Goal: Transaction & Acquisition: Purchase product/service

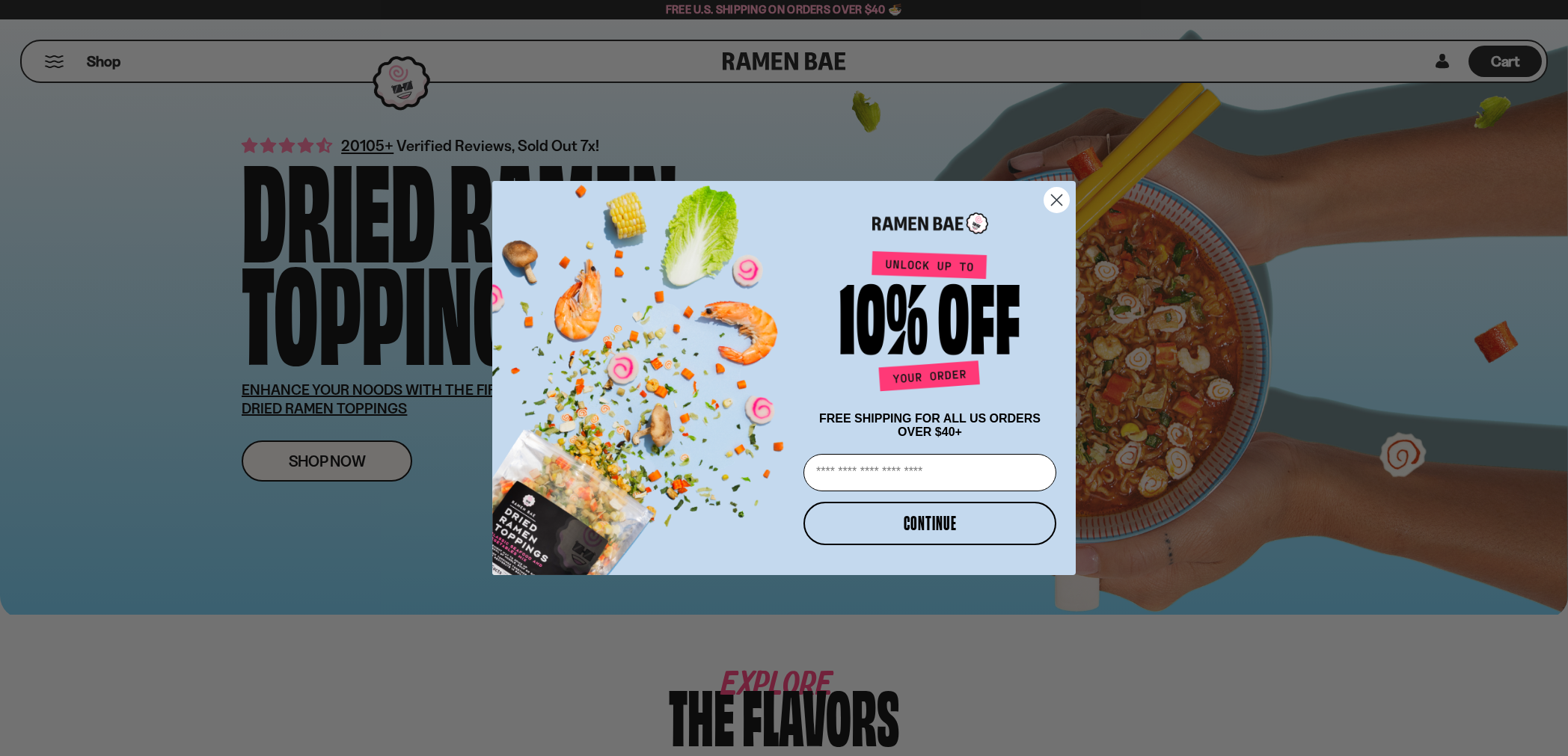
click at [1055, 196] on icon "Close dialog" at bounding box center [1056, 200] width 10 height 10
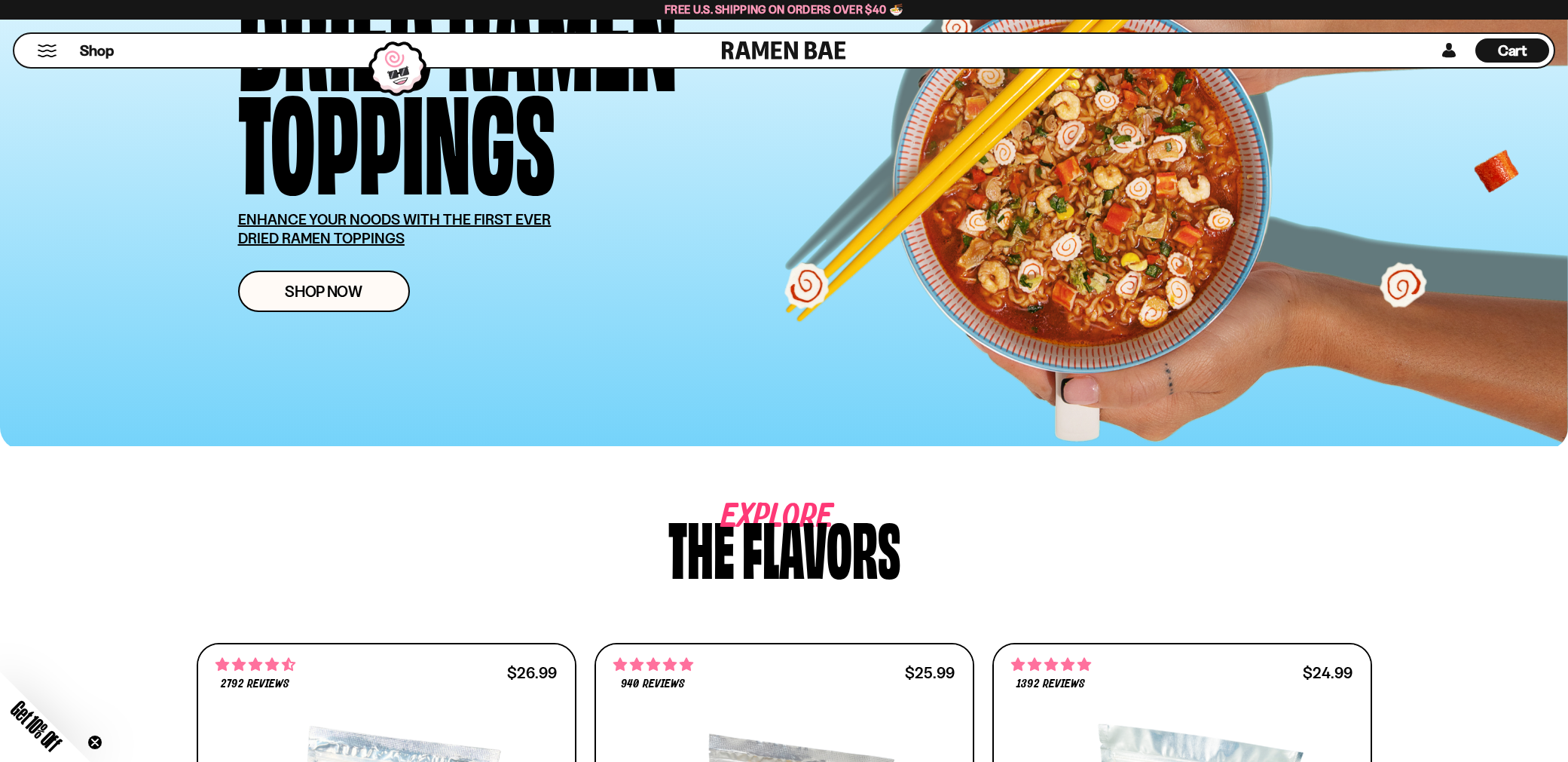
scroll to position [151, 0]
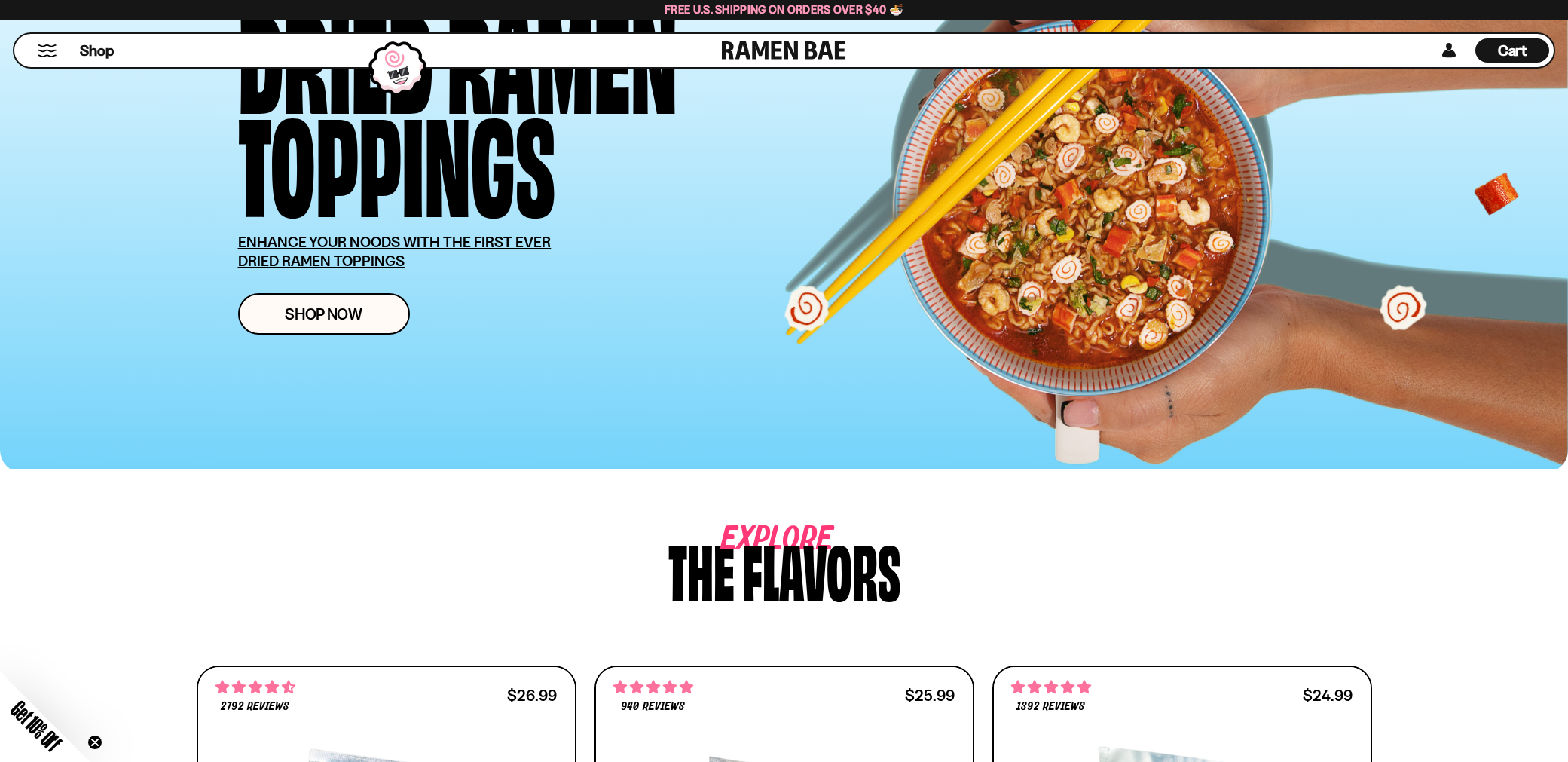
click at [42, 43] on div "Shop" at bounding box center [370, 50] width 703 height 33
click at [43, 50] on button "Mobile Menu Trigger" at bounding box center [47, 51] width 20 height 13
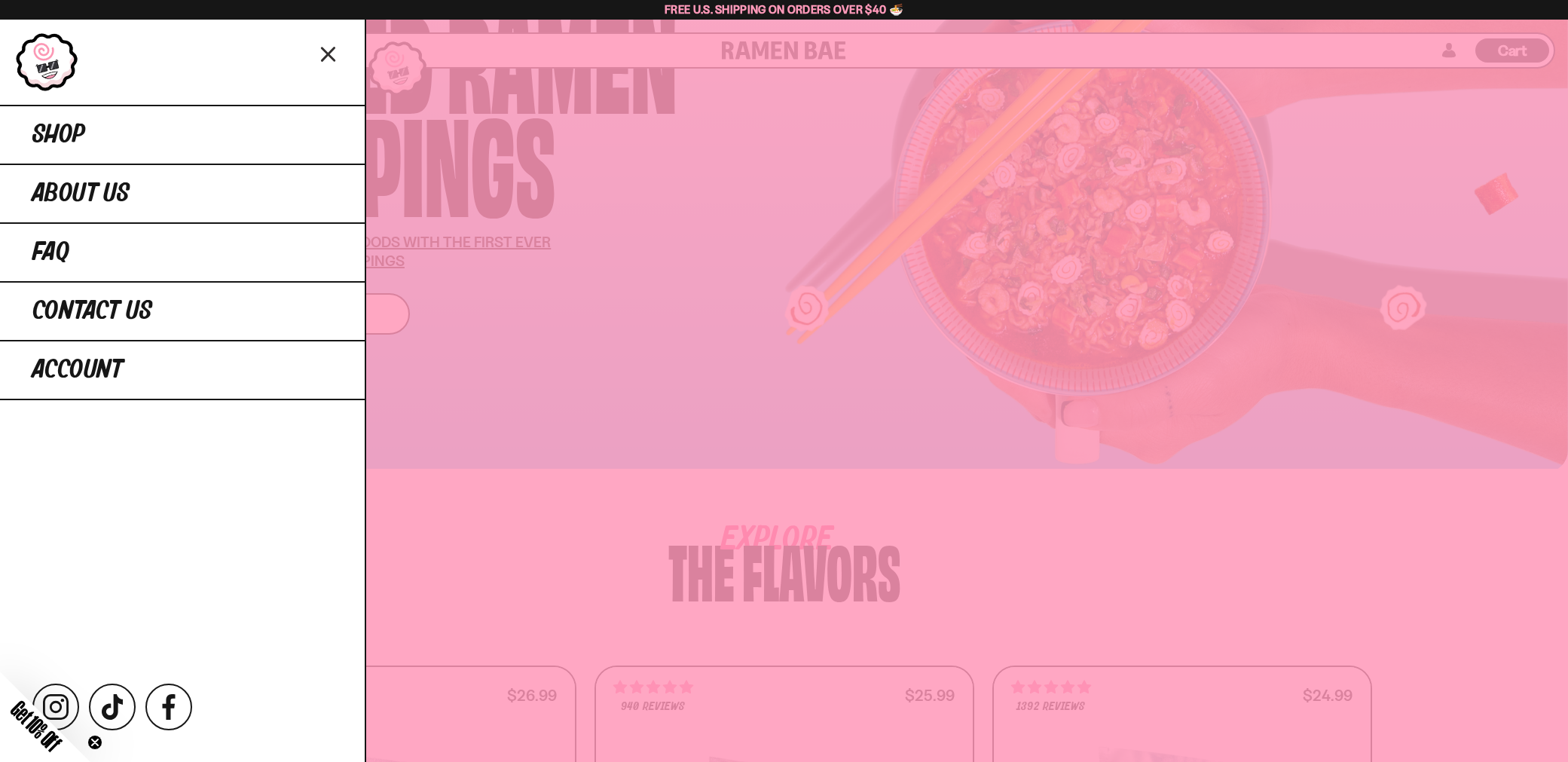
click at [324, 53] on icon "Close menu" at bounding box center [329, 53] width 27 height 28
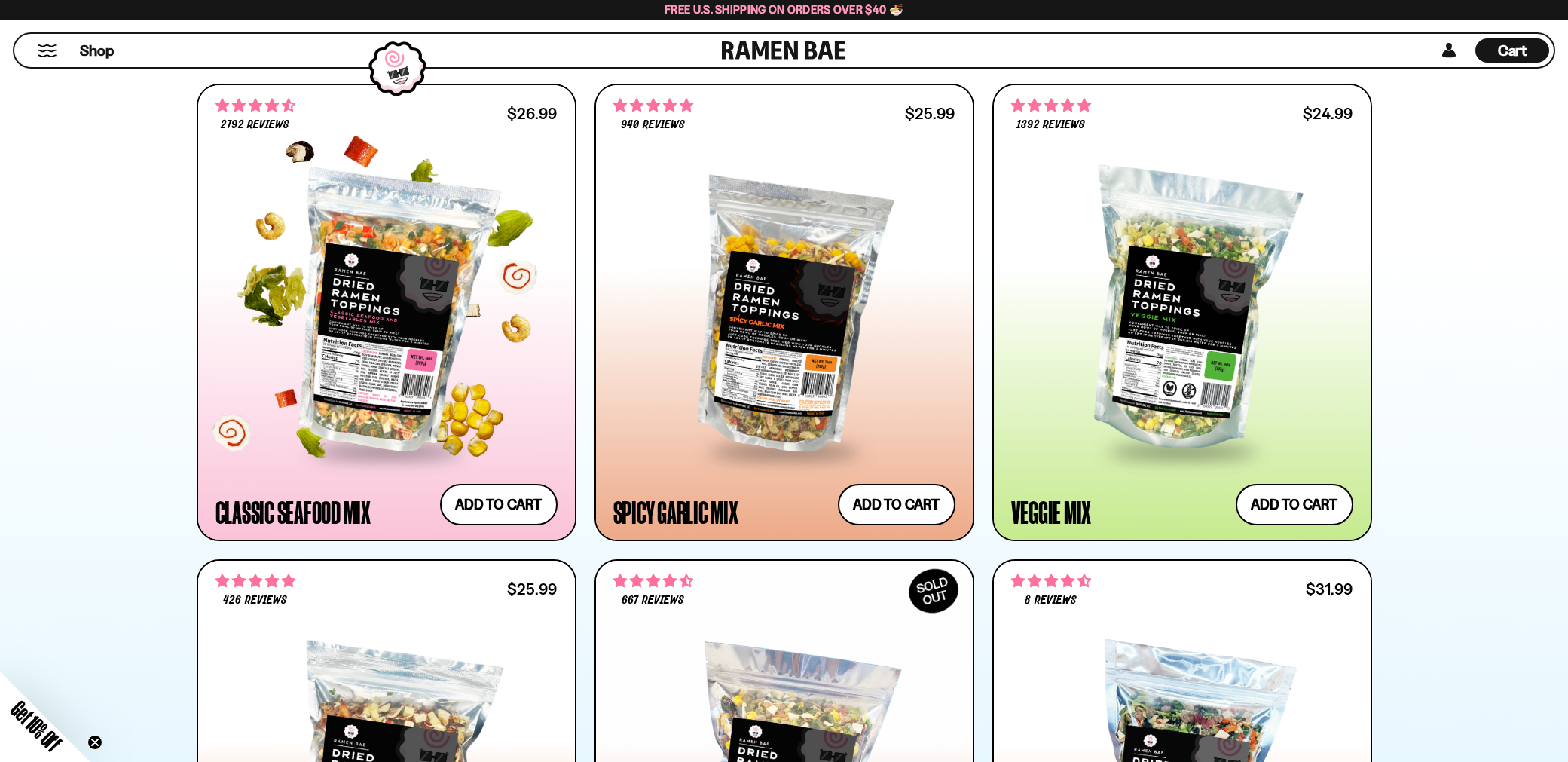
scroll to position [754, 0]
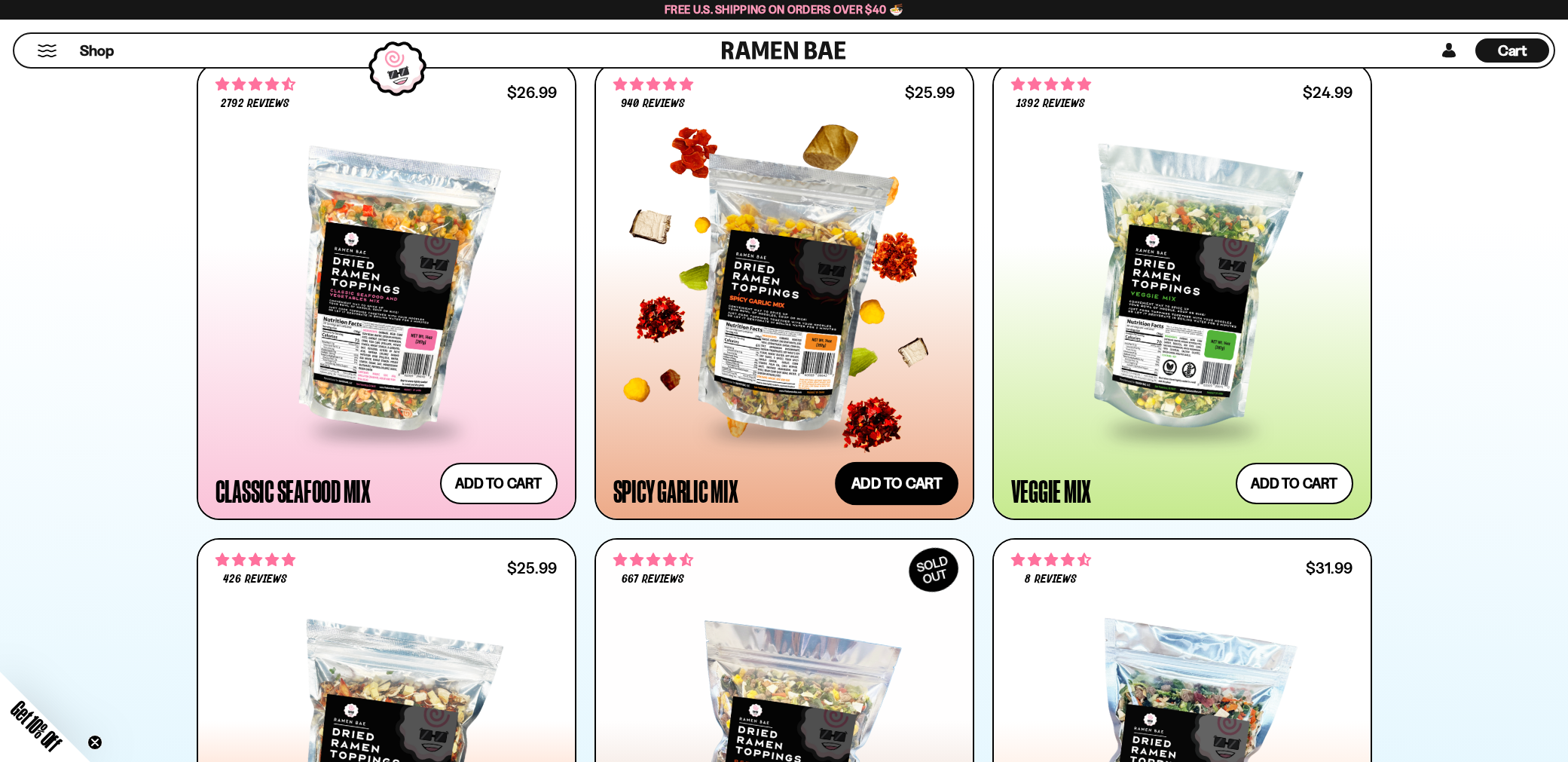
click at [863, 482] on button "Add to cart Add — Regular price $25.99 Regular price Sale price $25.99 Unit pri…" at bounding box center [896, 483] width 124 height 44
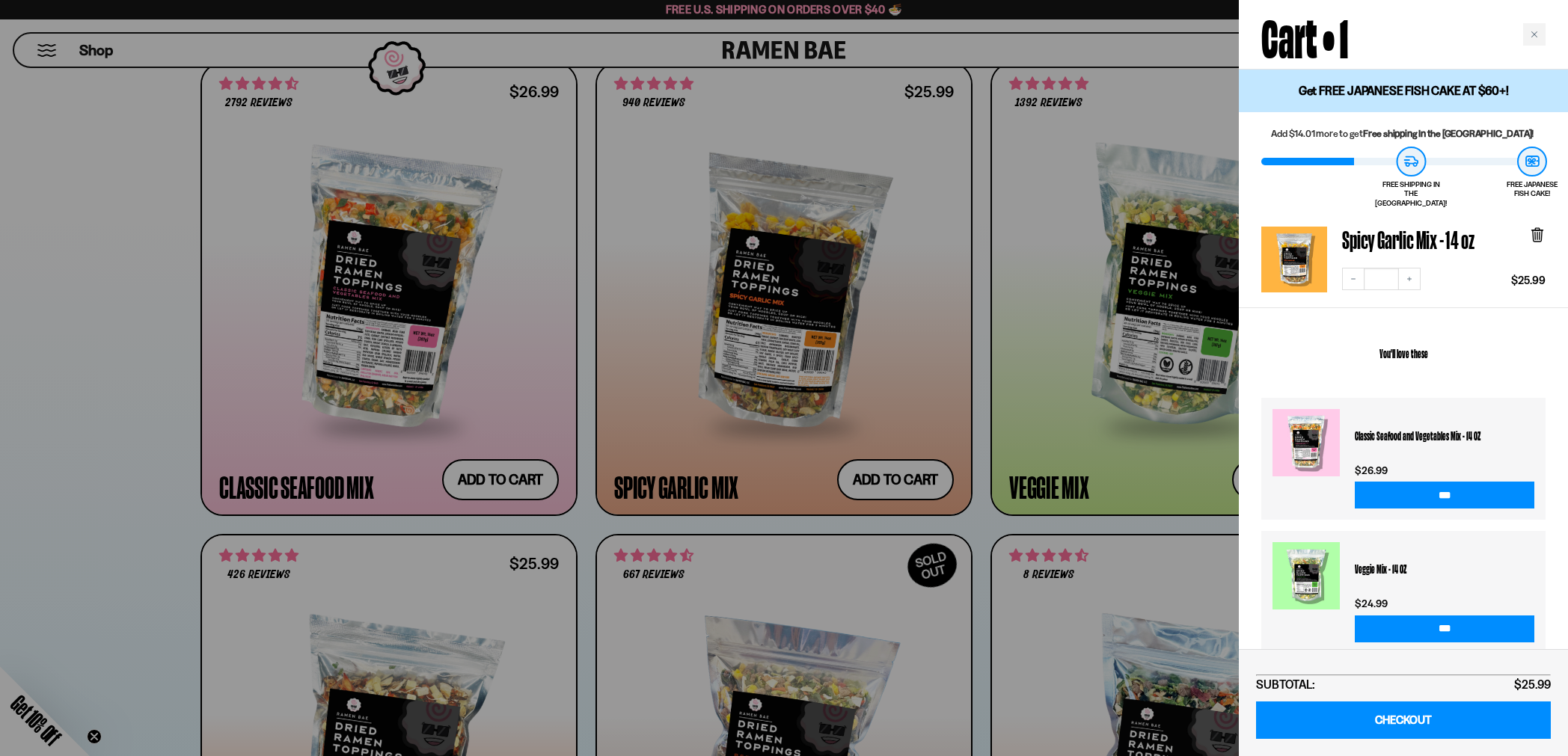
click at [156, 610] on div at bounding box center [784, 378] width 1568 height 756
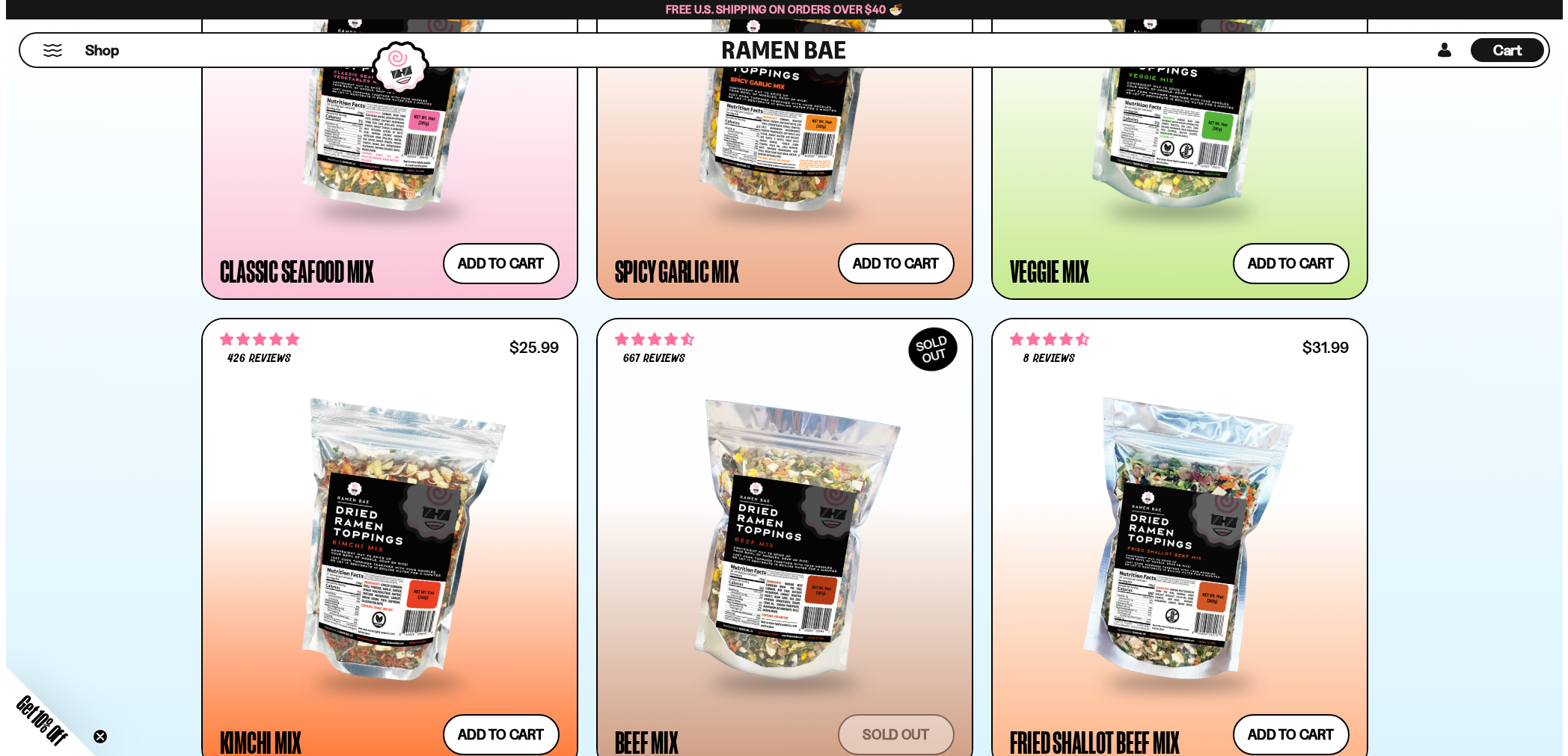
scroll to position [1047, 0]
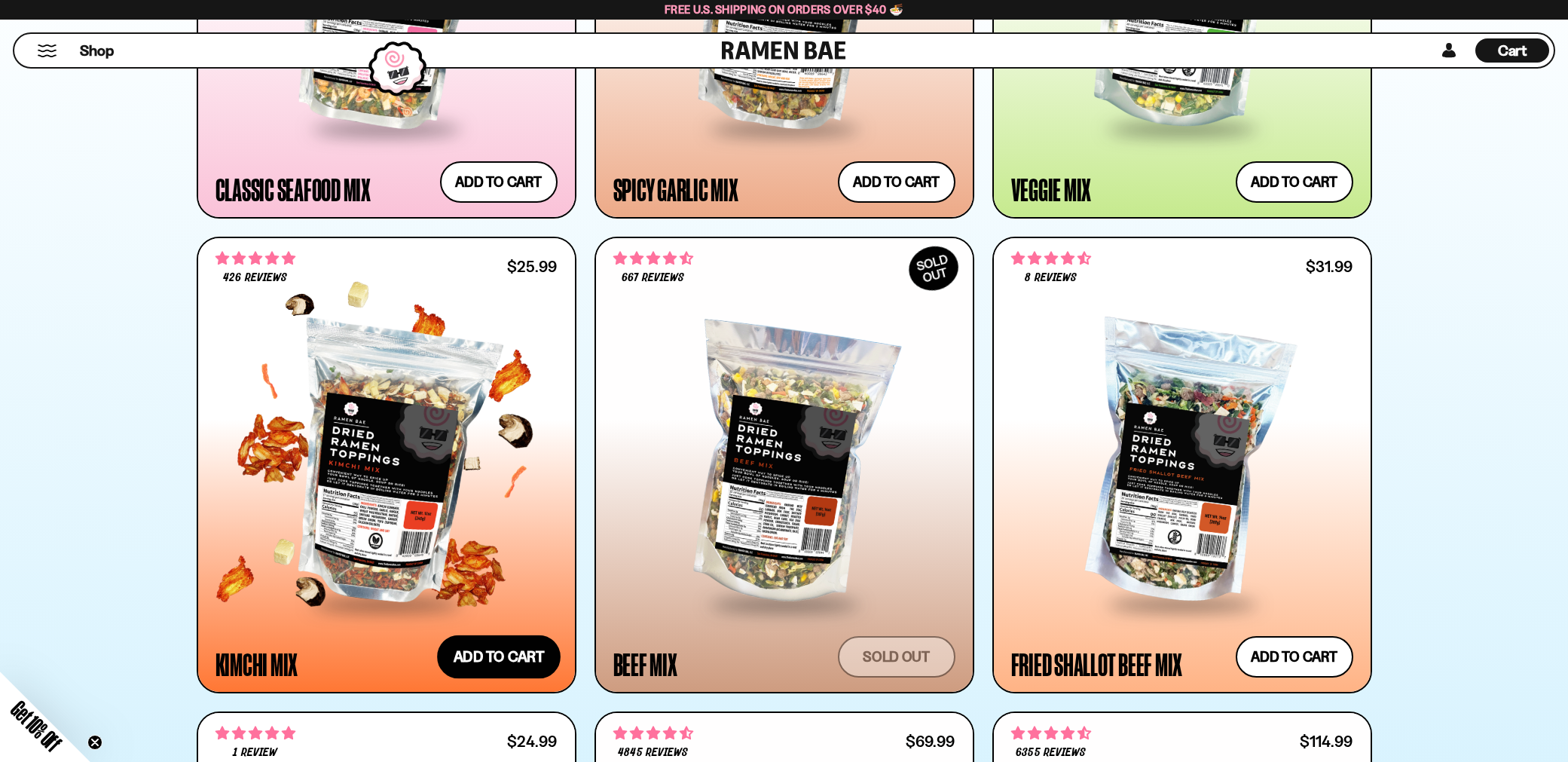
click at [507, 654] on button "Add to cart Add — Regular price $25.99 Regular price Sale price $25.99 Unit pri…" at bounding box center [498, 657] width 124 height 44
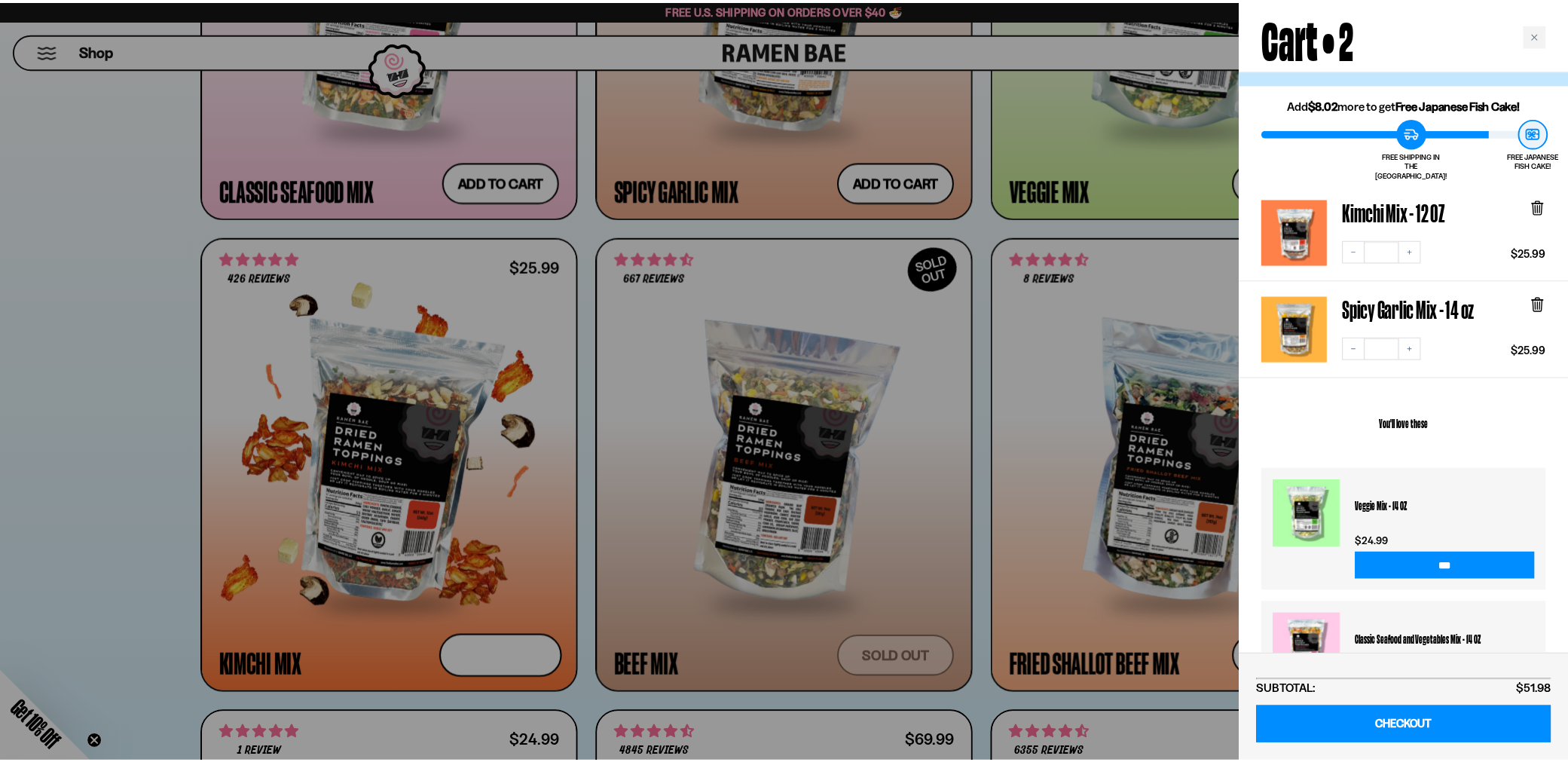
scroll to position [0, 0]
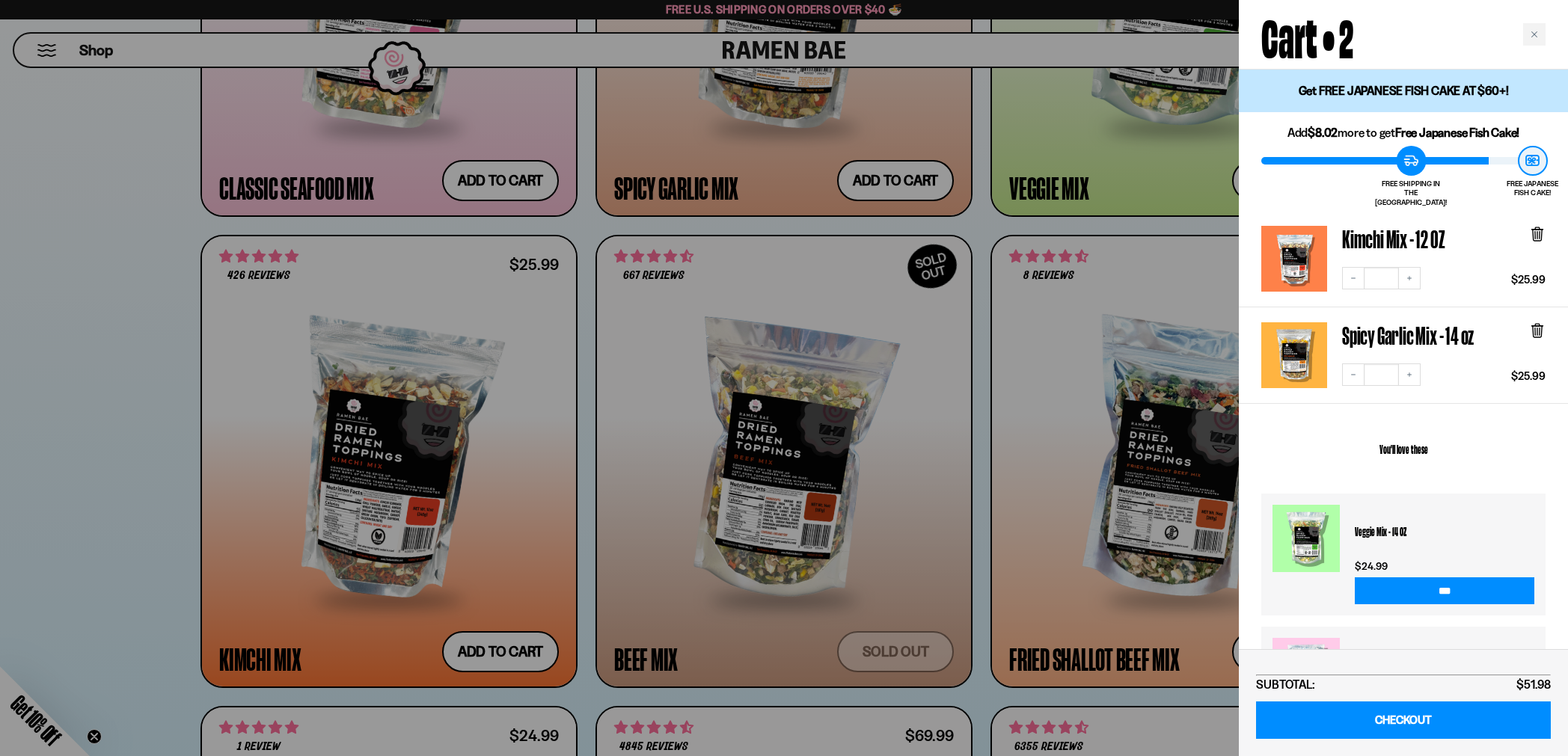
click at [1544, 34] on div "Close cart" at bounding box center [1534, 34] width 22 height 22
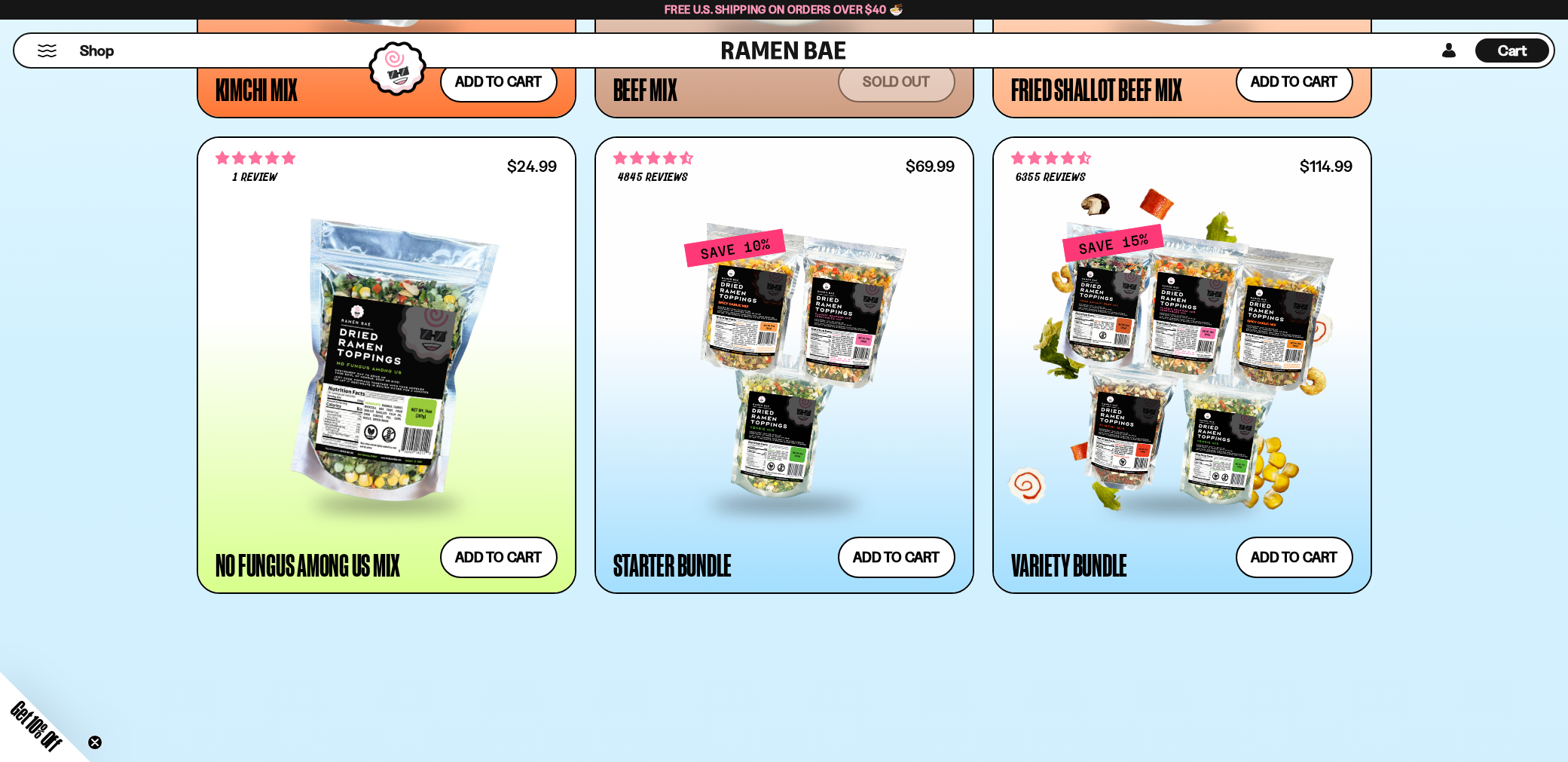
scroll to position [1658, 0]
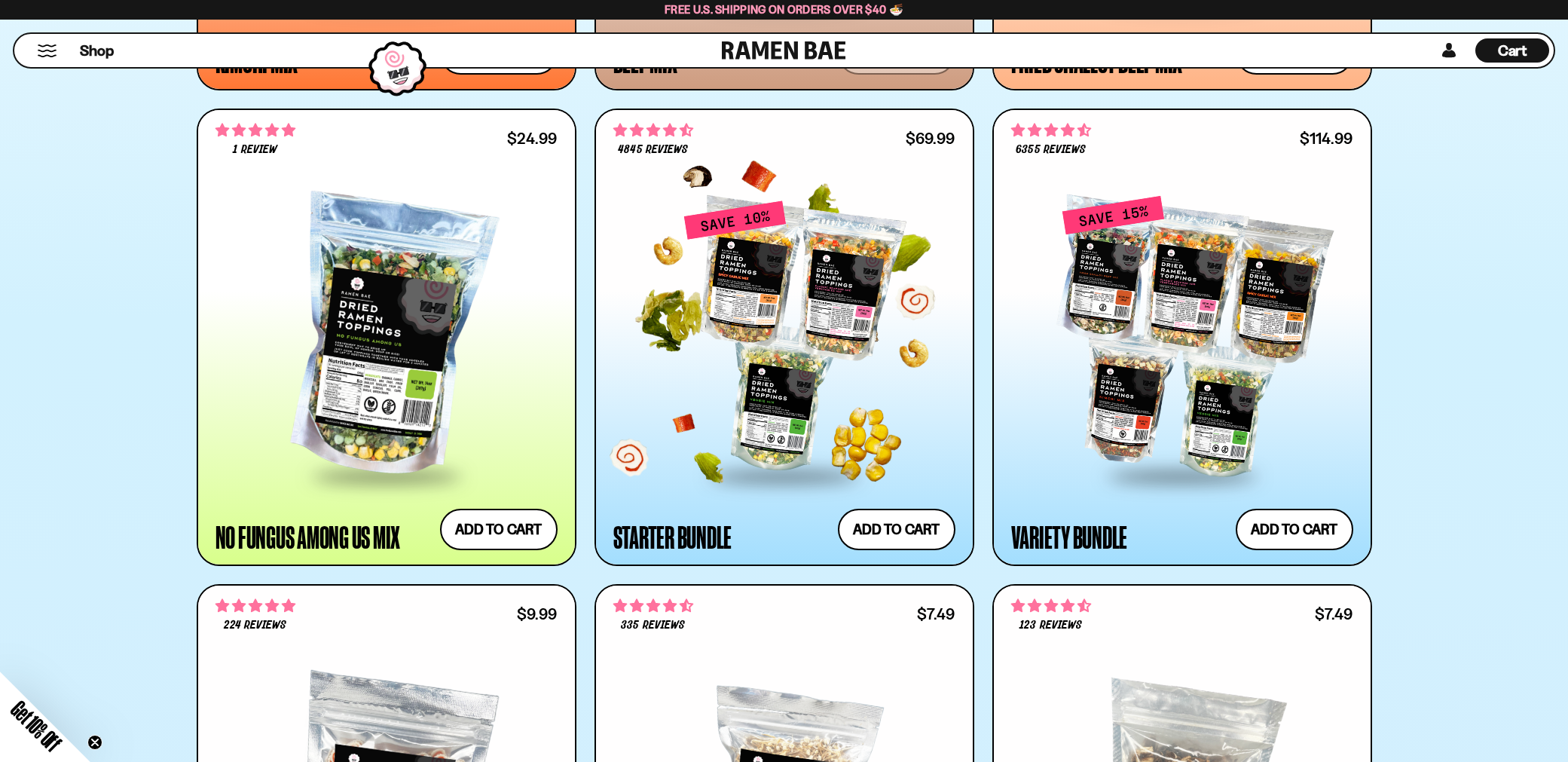
click at [774, 415] on div at bounding box center [784, 336] width 342 height 274
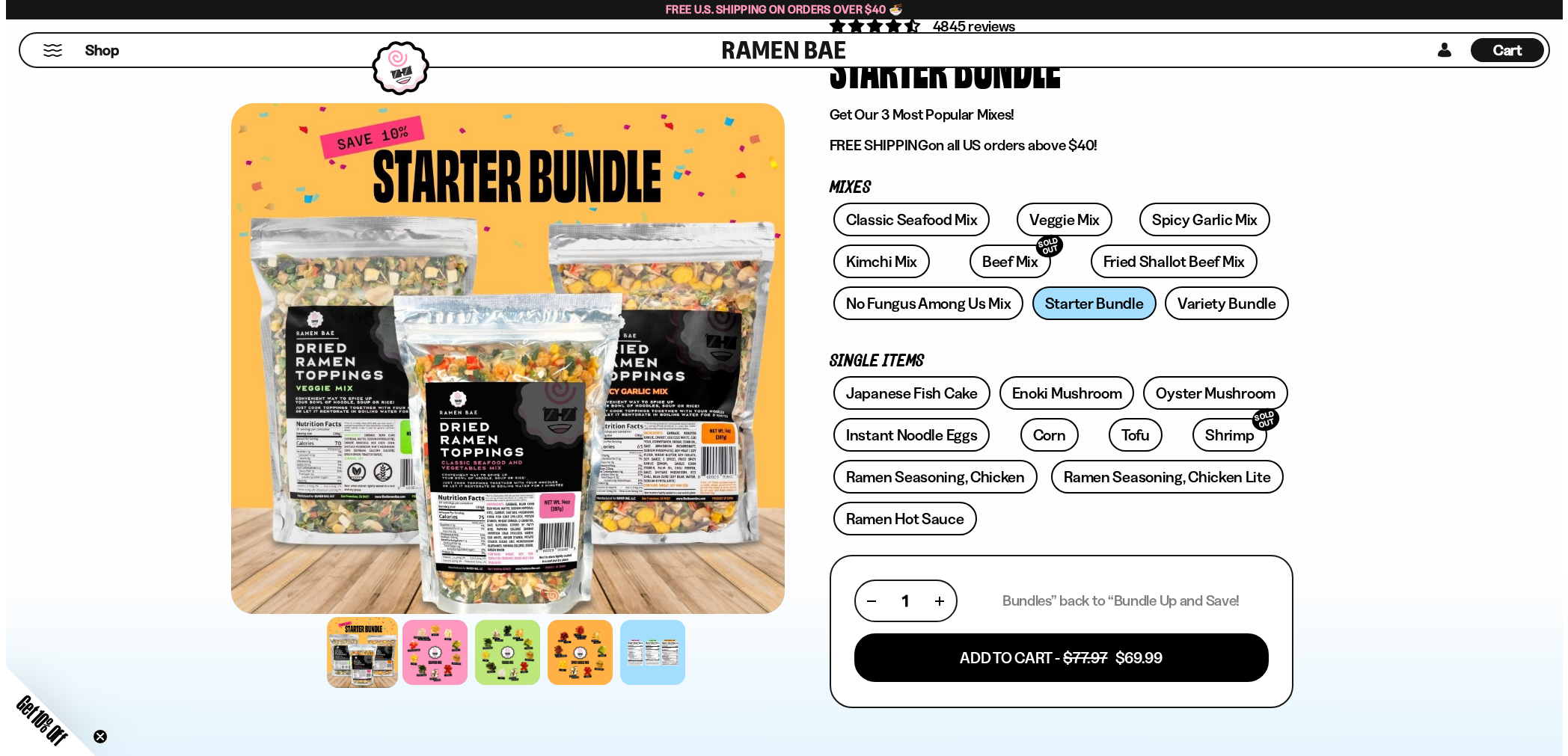
scroll to position [150, 0]
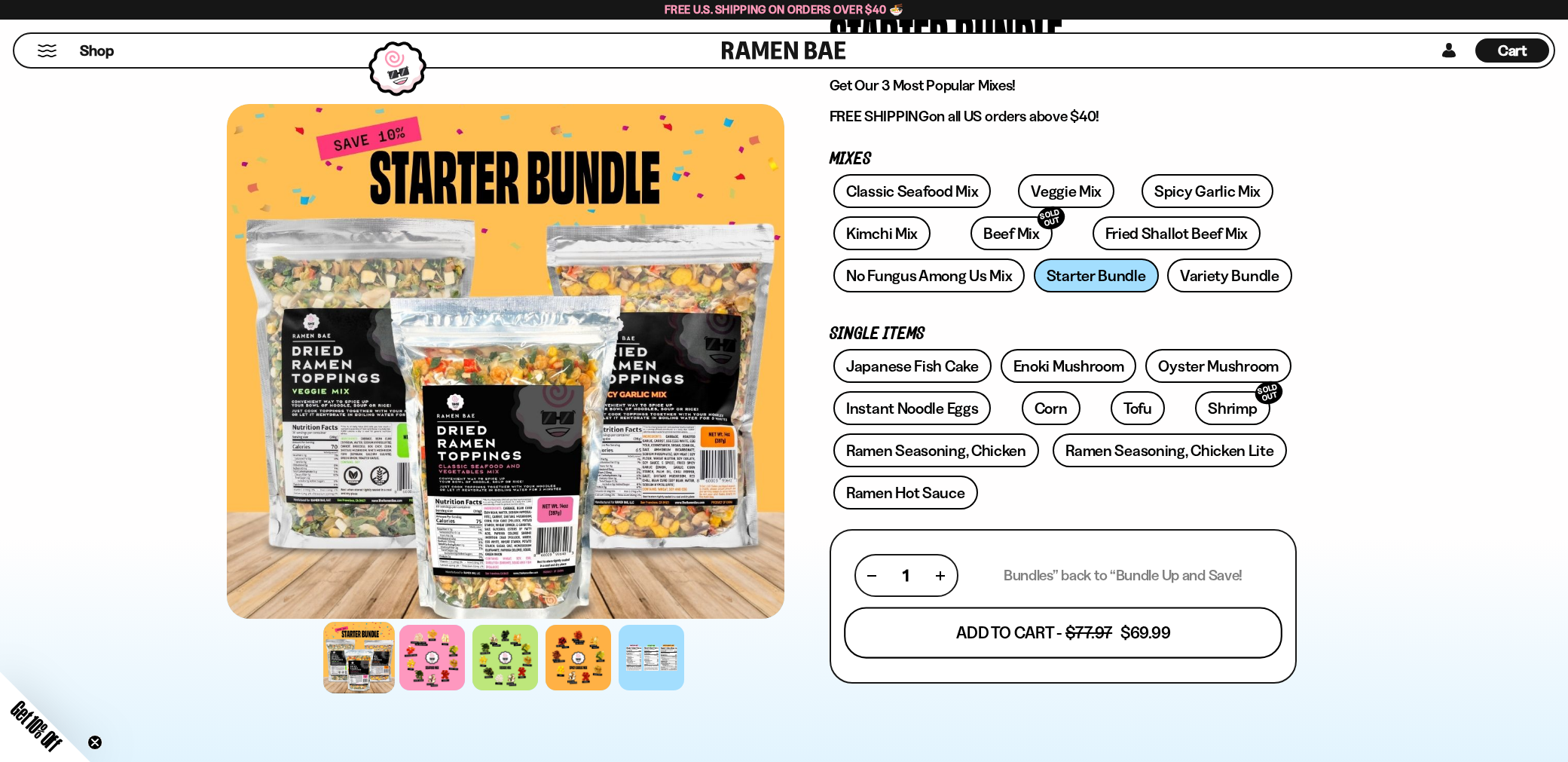
click at [1108, 623] on button "Add To Cart - $77.97 $69.99" at bounding box center [1063, 633] width 439 height 51
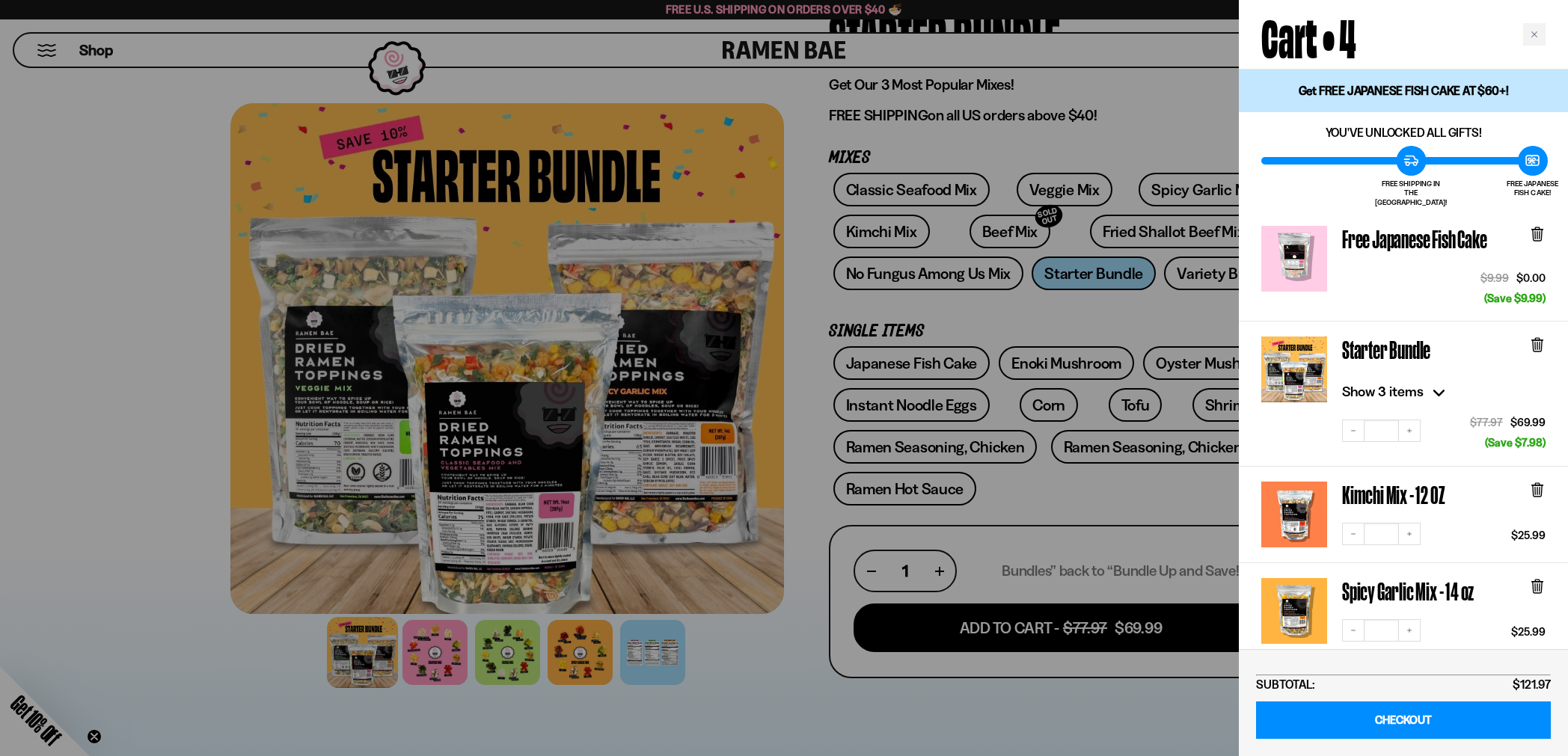
click at [1538, 484] on icon at bounding box center [1537, 490] width 9 height 11
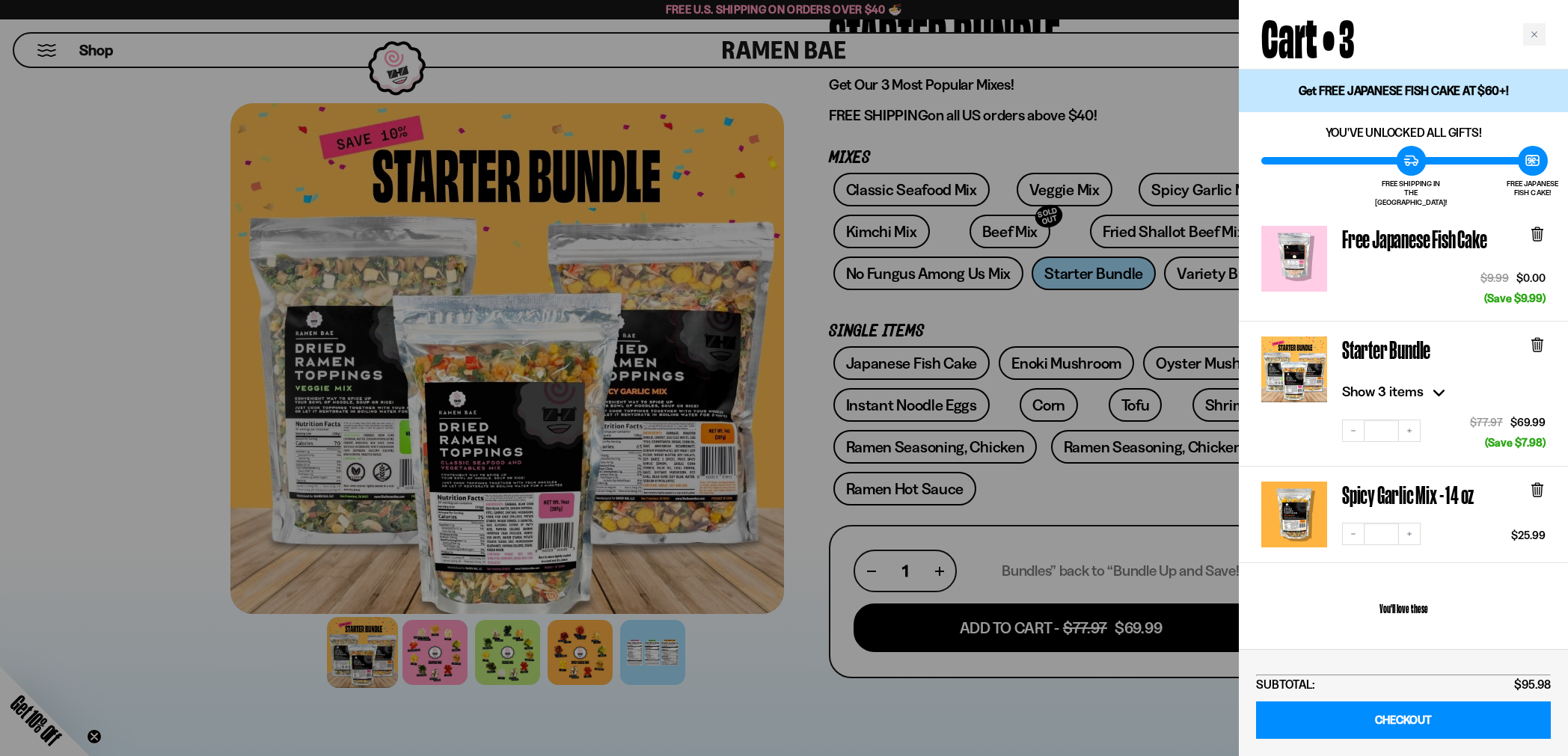
click at [1538, 484] on icon at bounding box center [1537, 490] width 9 height 11
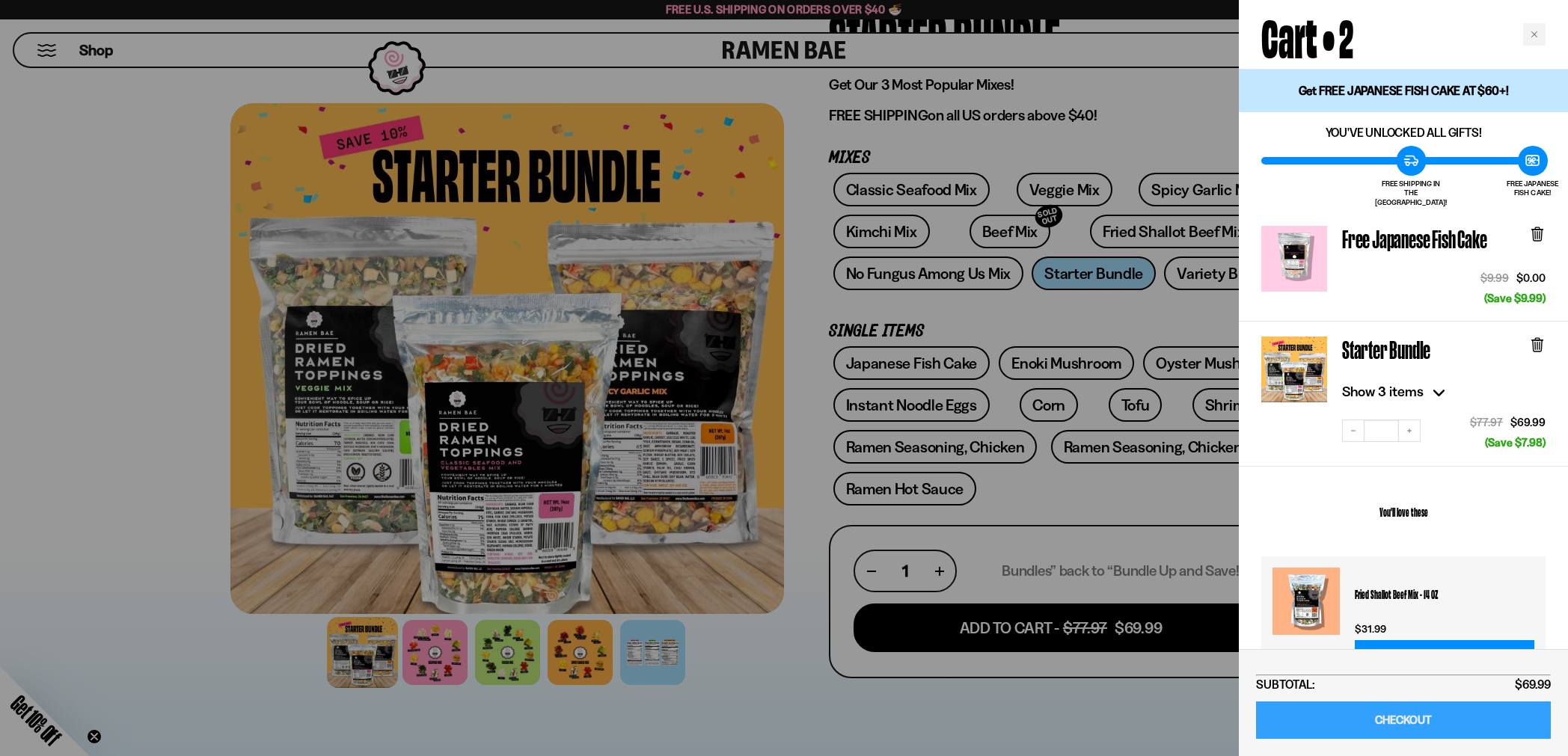
click at [1470, 715] on link "CHECKOUT" at bounding box center [1403, 721] width 294 height 38
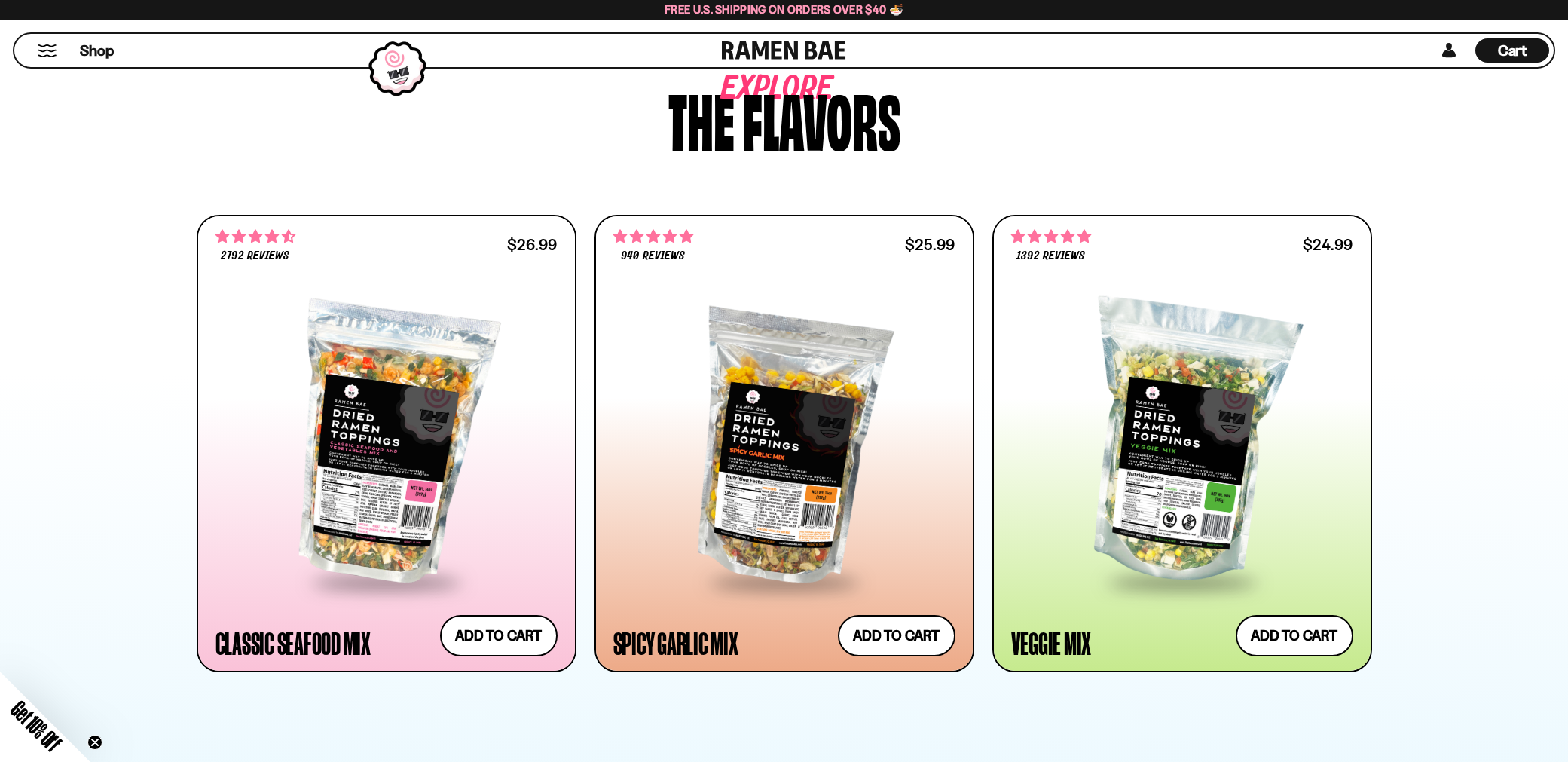
scroll to position [603, 0]
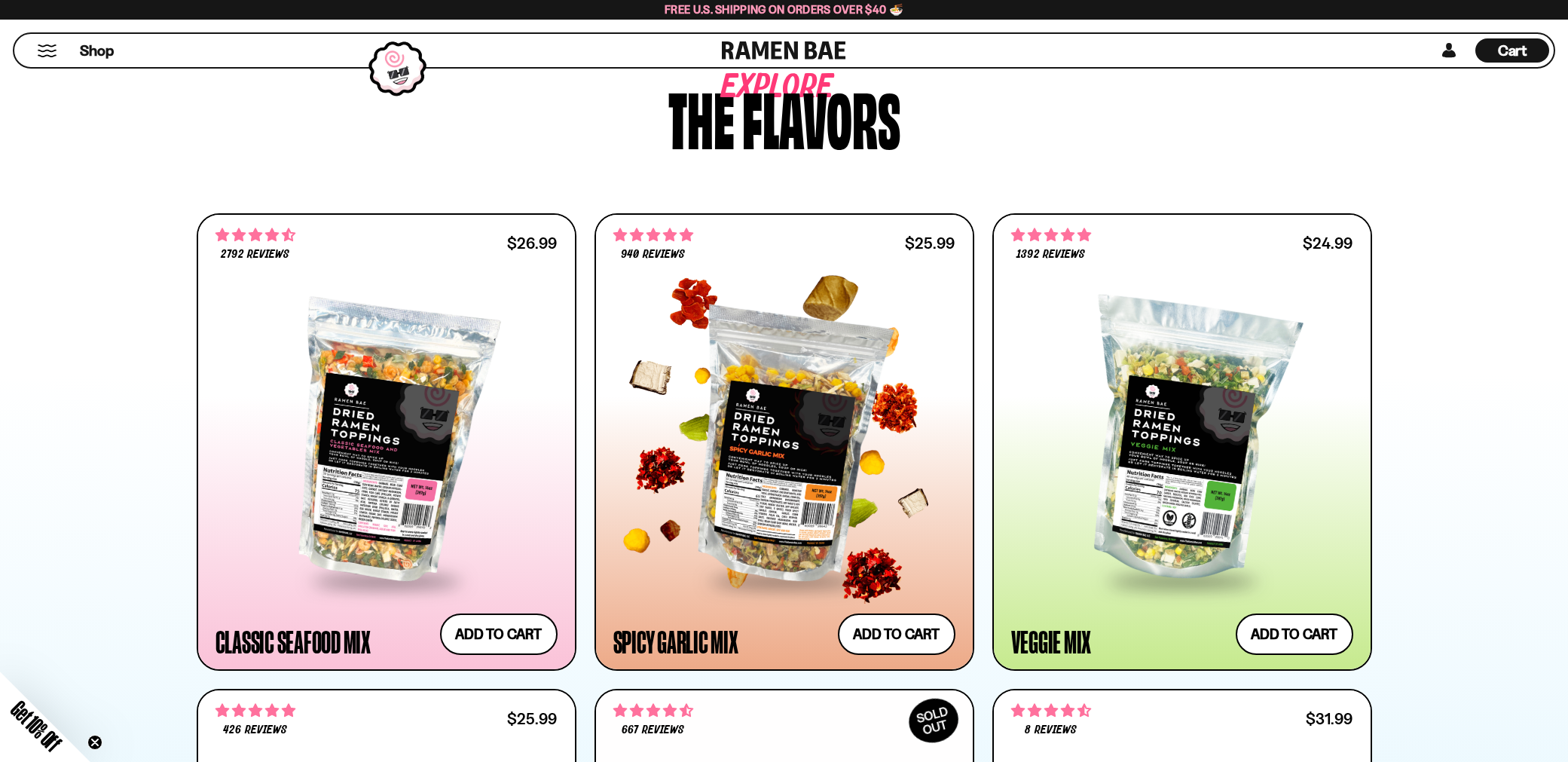
click at [784, 345] on div at bounding box center [784, 441] width 342 height 274
